Goal: Register for event/course

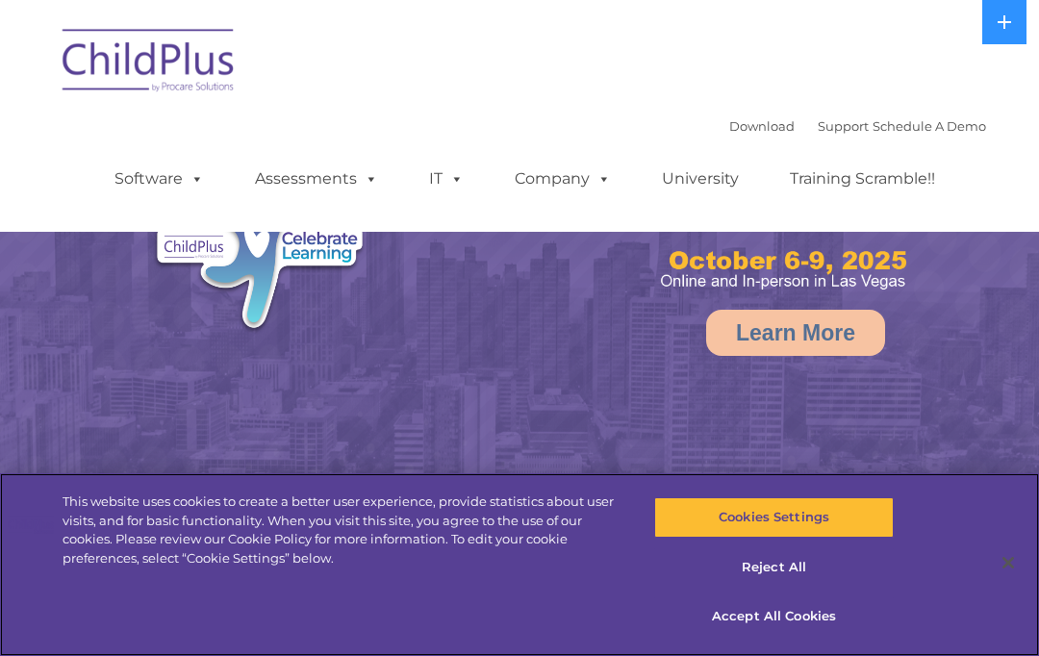
select select "MEDIUM"
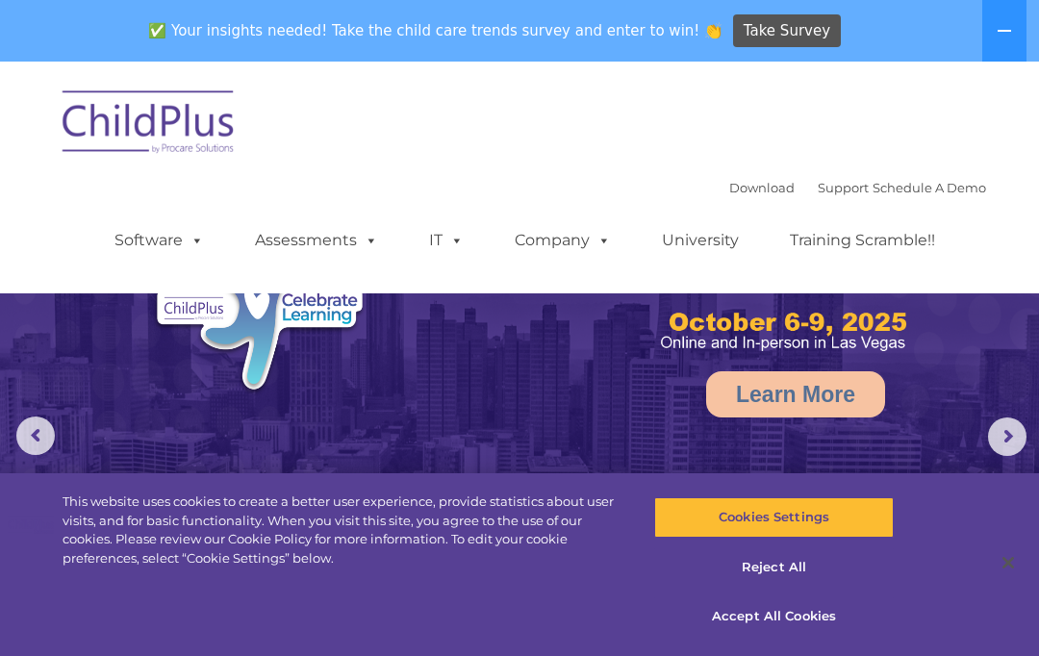
click at [992, 35] on button at bounding box center [1004, 31] width 44 height 62
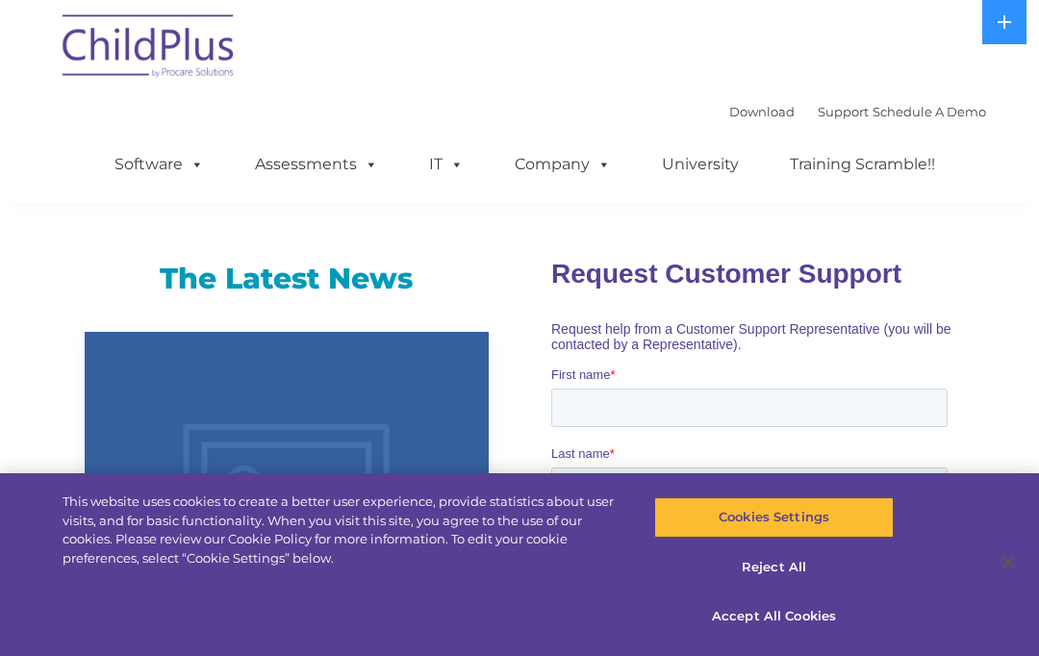
scroll to position [1243, 0]
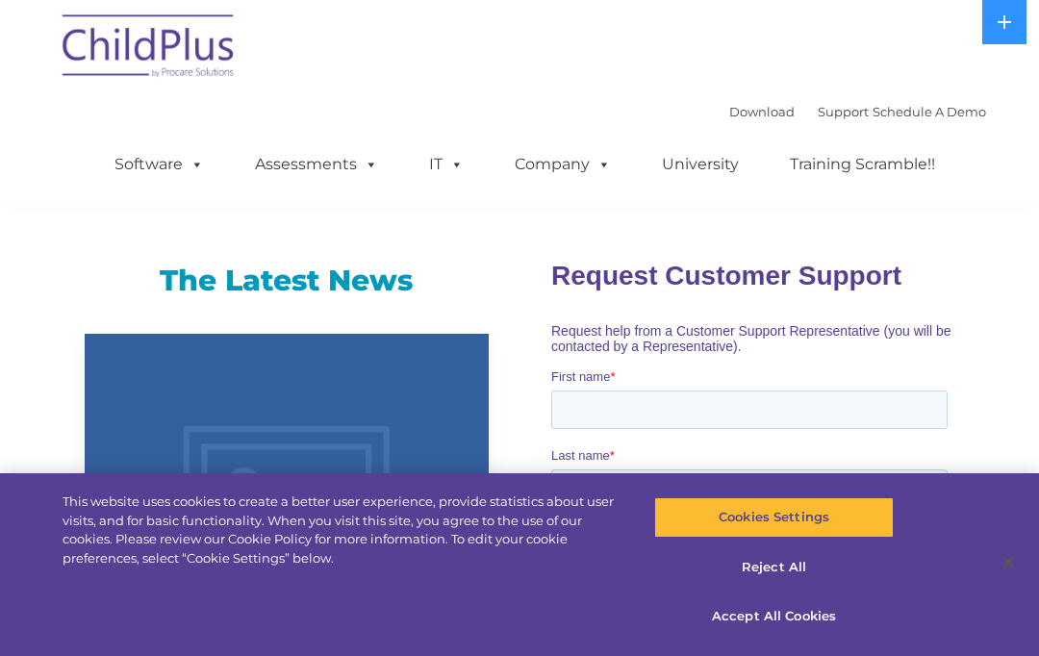
click at [298, 171] on link "Assessments" at bounding box center [317, 164] width 162 height 38
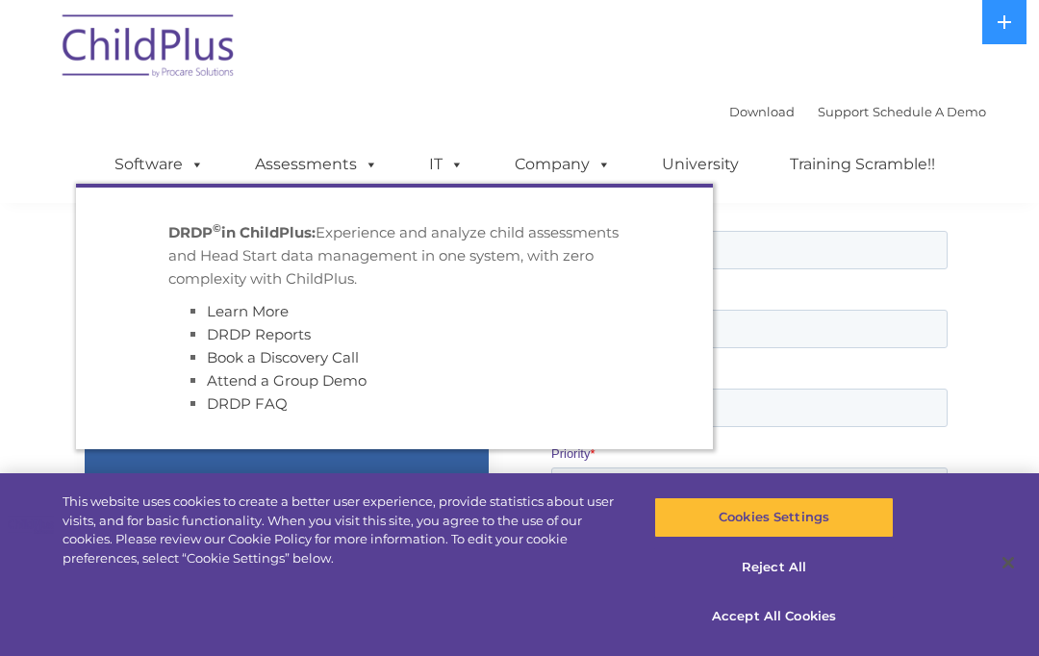
scroll to position [1484, 0]
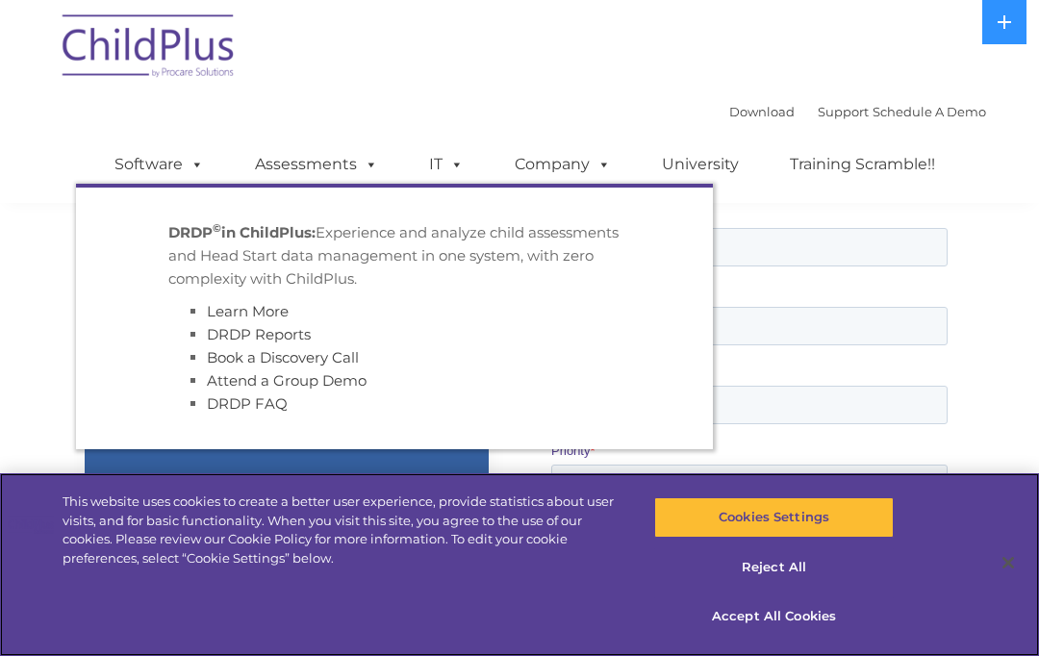
click at [820, 637] on button "Accept All Cookies" at bounding box center [773, 616] width 239 height 40
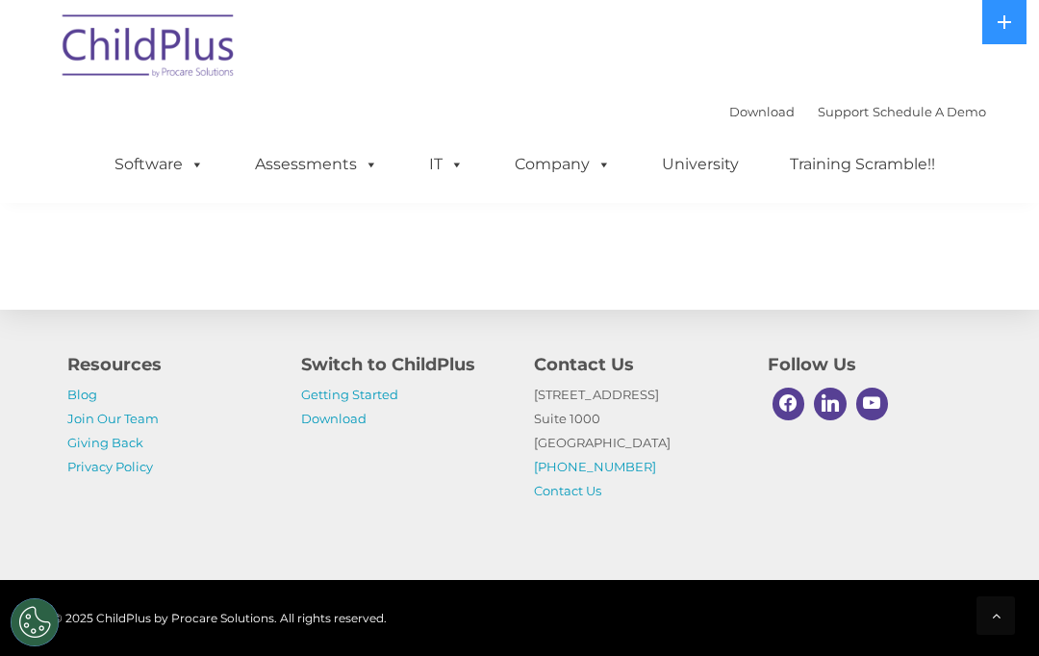
scroll to position [2293, 0]
click at [367, 173] on span at bounding box center [367, 164] width 21 height 18
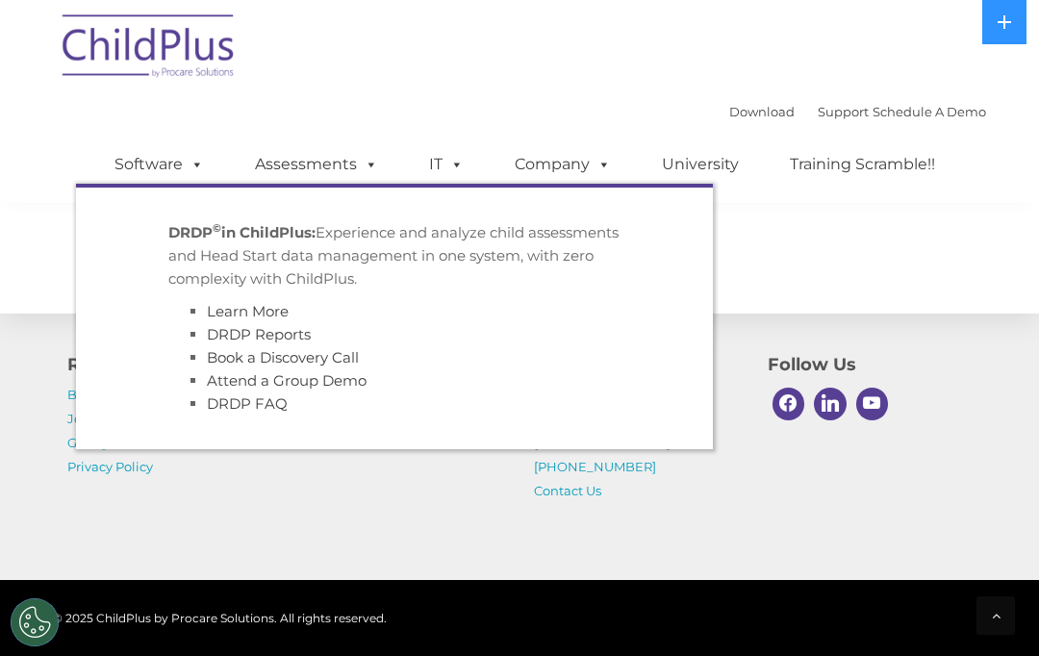
click at [329, 380] on link "Attend a Group Demo" at bounding box center [287, 380] width 160 height 18
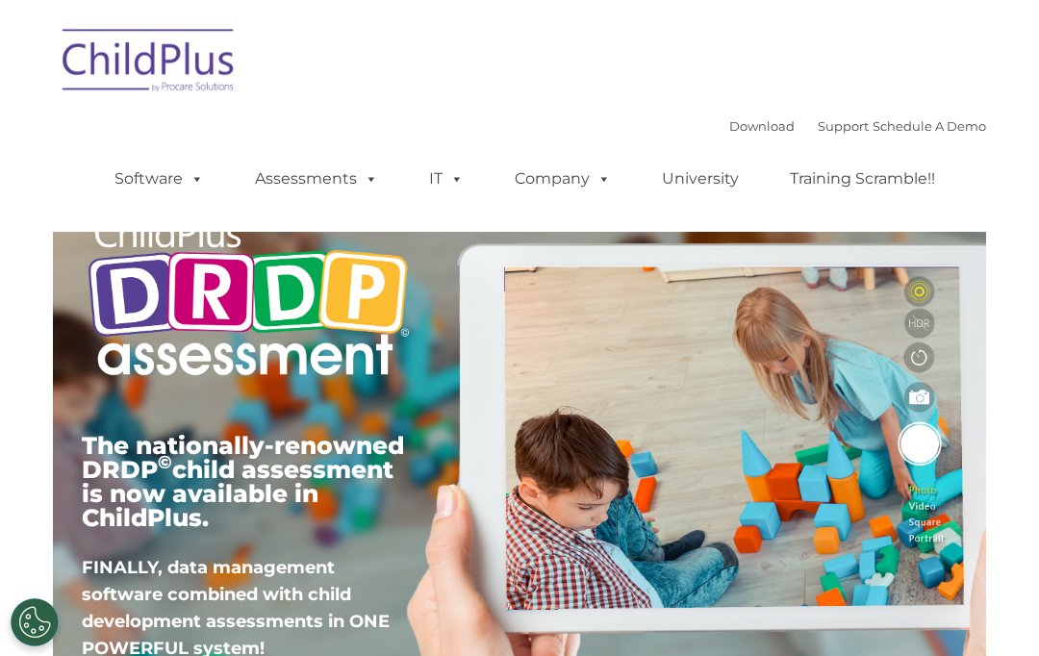
type input ""
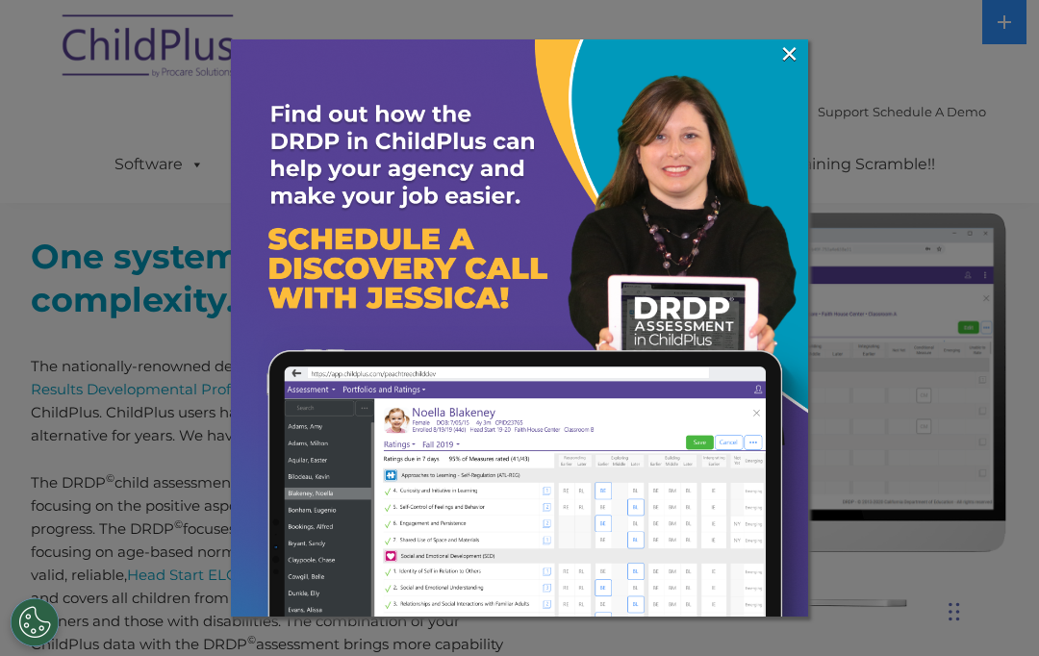
scroll to position [653, 0]
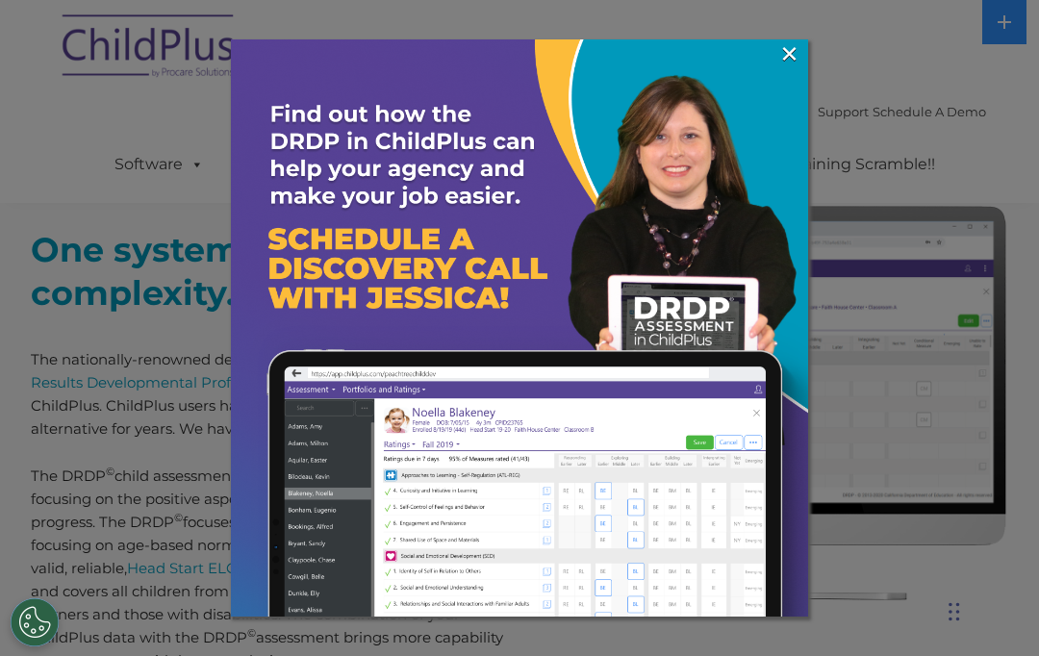
click at [786, 53] on link "×" at bounding box center [789, 53] width 22 height 19
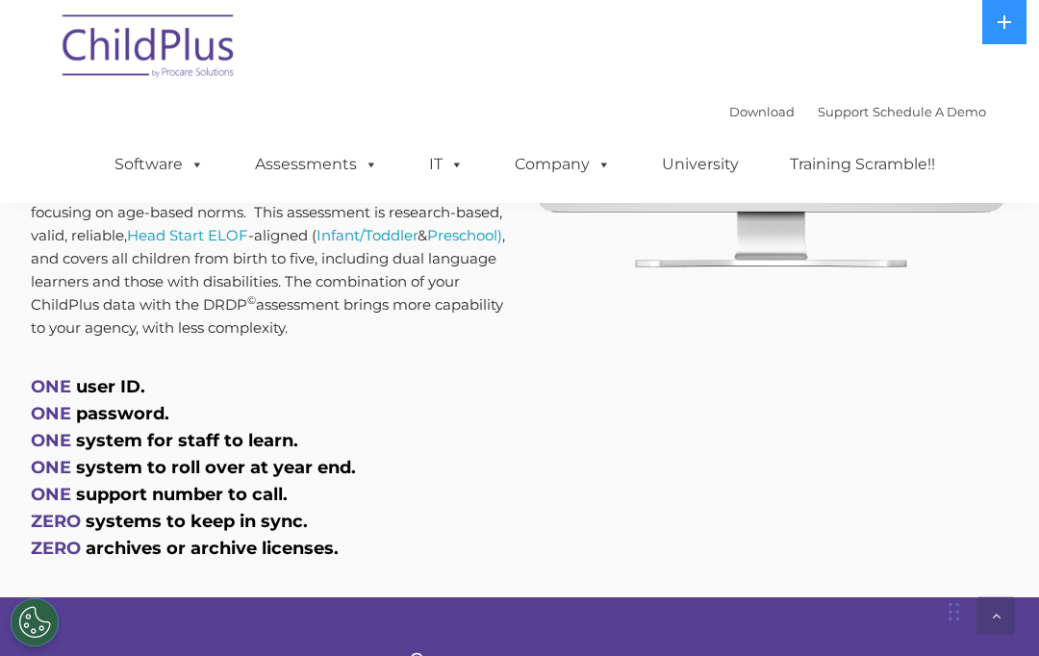
scroll to position [992, 0]
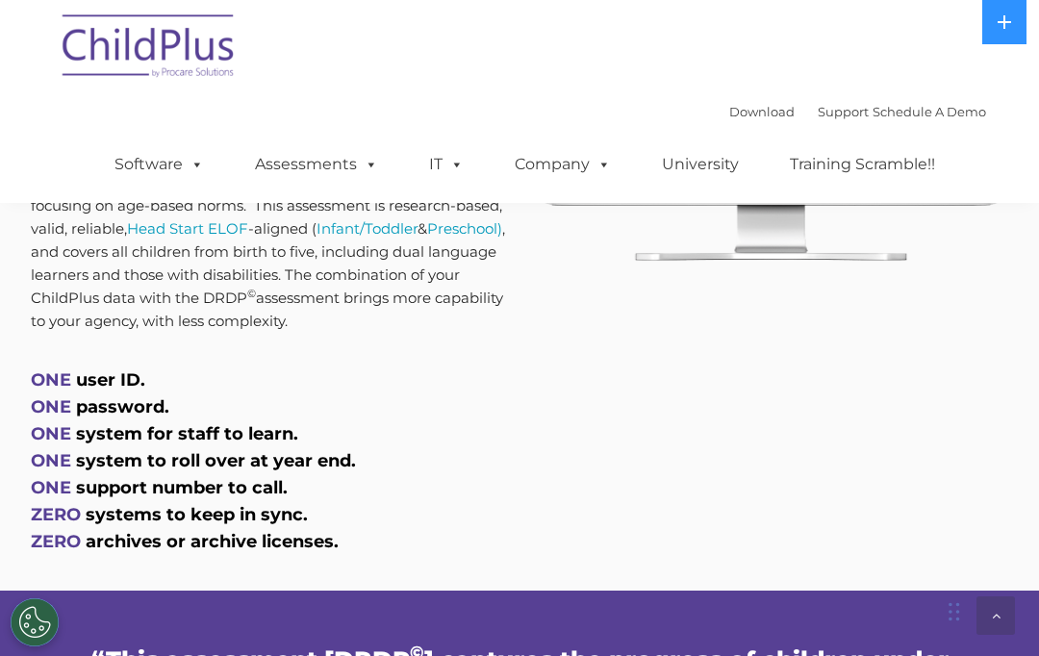
click at [61, 390] on span "ONE" at bounding box center [51, 379] width 40 height 21
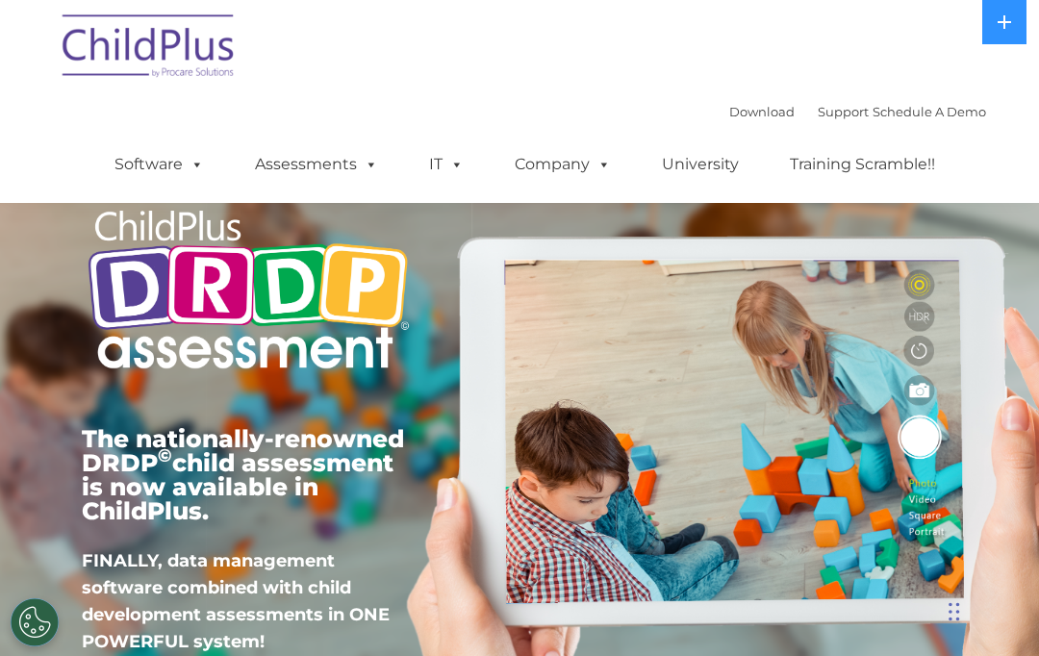
scroll to position [0, 0]
